Goal: Information Seeking & Learning: Learn about a topic

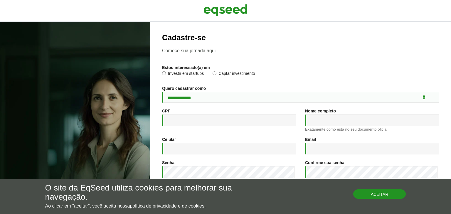
click at [381, 195] on button "Aceitar" at bounding box center [379, 193] width 53 height 9
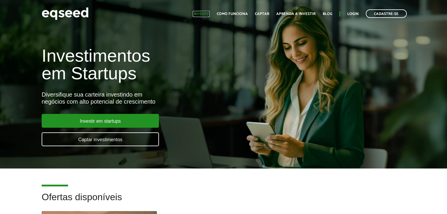
click at [208, 12] on link "Investir" at bounding box center [201, 14] width 17 height 4
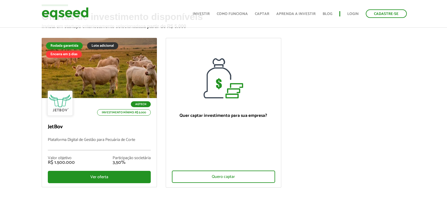
scroll to position [47, 0]
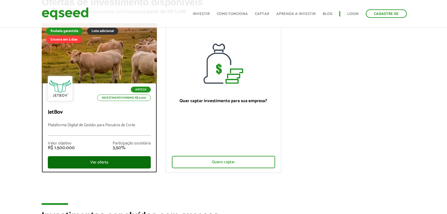
click at [106, 162] on div "Ver oferta" at bounding box center [99, 162] width 103 height 12
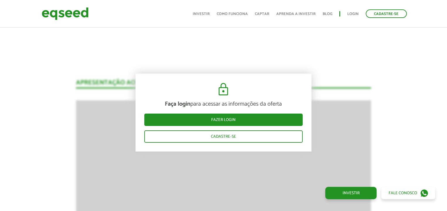
scroll to position [778, 0]
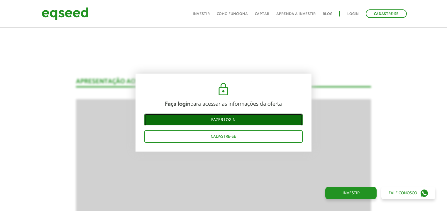
click at [227, 117] on link "Fazer login" at bounding box center [223, 119] width 159 height 12
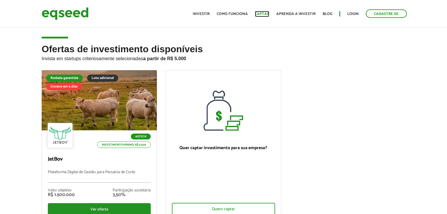
click at [267, 14] on link "Captar" at bounding box center [262, 14] width 14 height 4
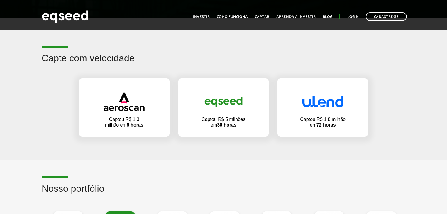
scroll to position [329, 0]
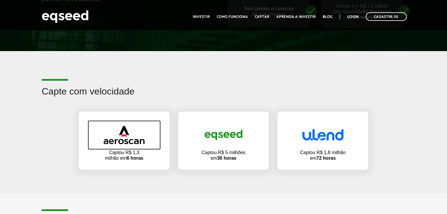
click at [130, 142] on img at bounding box center [124, 135] width 41 height 18
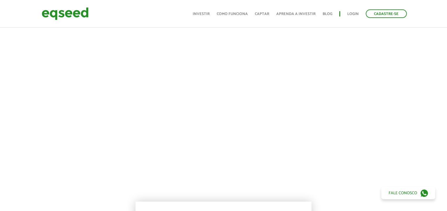
scroll to position [235, 0]
click at [408, 84] on div at bounding box center [223, 113] width 447 height 200
